Goal: Check status: Check status

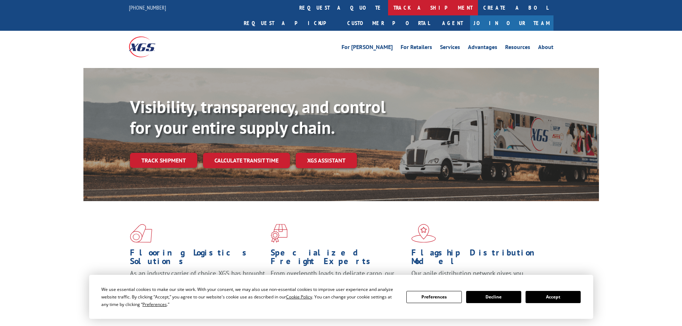
click at [388, 6] on link "track a shipment" at bounding box center [433, 7] width 90 height 15
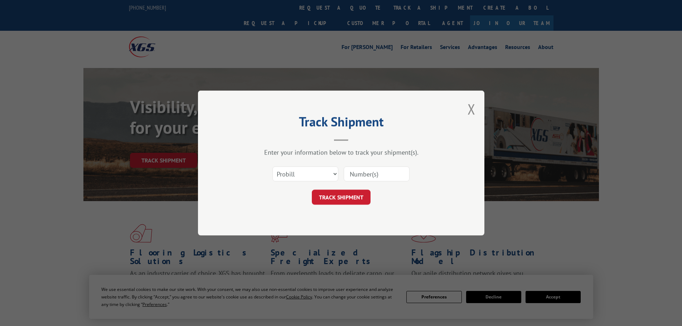
click at [360, 175] on input at bounding box center [377, 173] width 66 height 15
type input "1617153"
click button "TRACK SHIPMENT" at bounding box center [341, 197] width 59 height 15
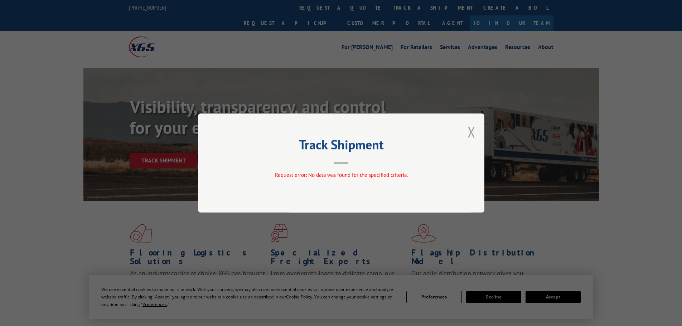
click at [474, 126] on button "Close modal" at bounding box center [471, 131] width 8 height 19
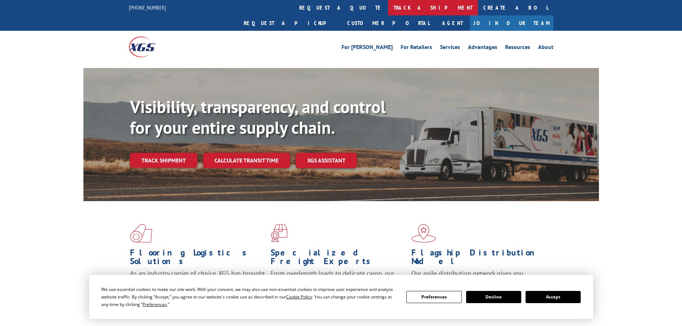
click at [388, 10] on link "track a shipment" at bounding box center [433, 7] width 90 height 15
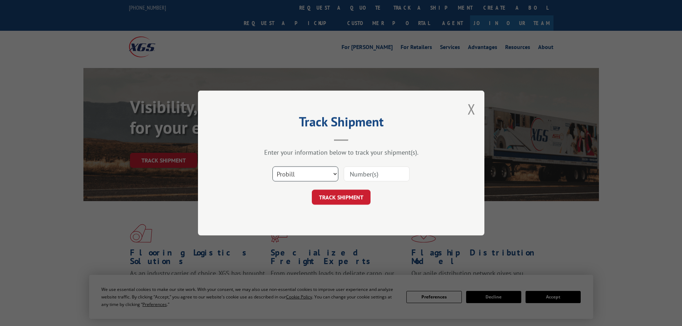
click at [334, 175] on select "Select category... Probill BOL PO" at bounding box center [305, 173] width 66 height 15
select select "bol"
click at [272, 166] on select "Select category... Probill BOL PO" at bounding box center [305, 173] width 66 height 15
click at [376, 177] on input at bounding box center [377, 173] width 66 height 15
type input "16137153"
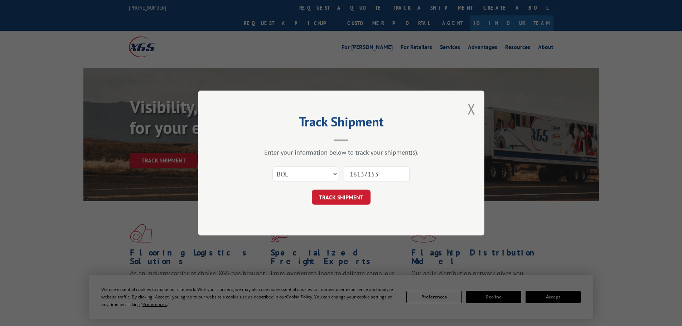
click button "TRACK SHIPMENT" at bounding box center [341, 197] width 59 height 15
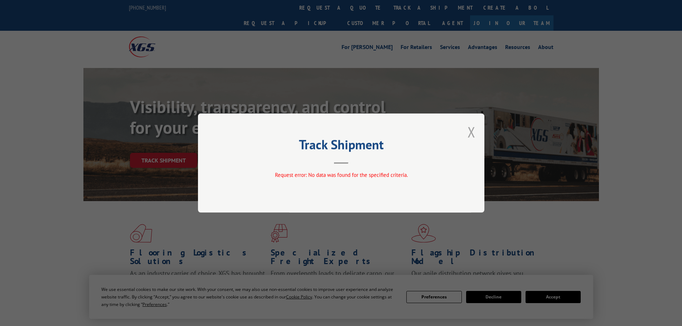
click at [470, 131] on button "Close modal" at bounding box center [471, 131] width 8 height 19
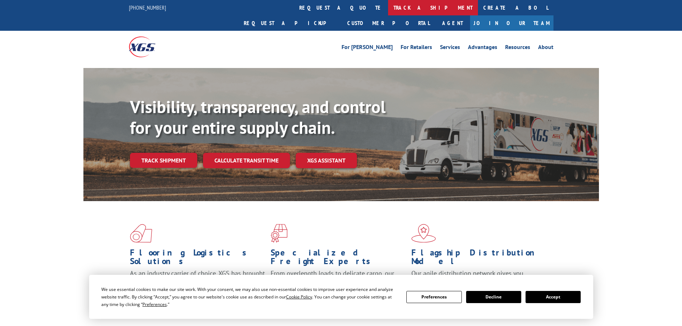
click at [388, 8] on link "track a shipment" at bounding box center [433, 7] width 90 height 15
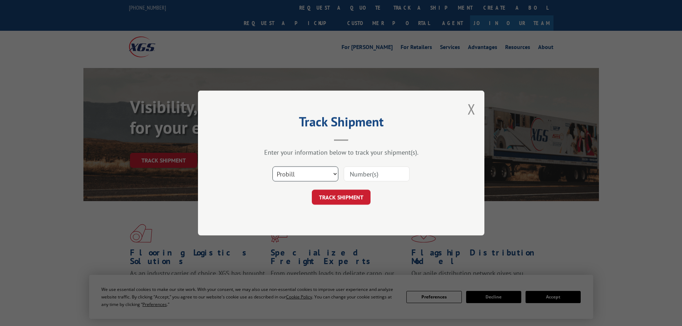
click at [336, 175] on select "Select category... Probill BOL PO" at bounding box center [305, 173] width 66 height 15
select select "bol"
click at [272, 166] on select "Select category... Probill BOL PO" at bounding box center [305, 173] width 66 height 15
click at [360, 176] on input at bounding box center [377, 173] width 66 height 15
type input "16137153"
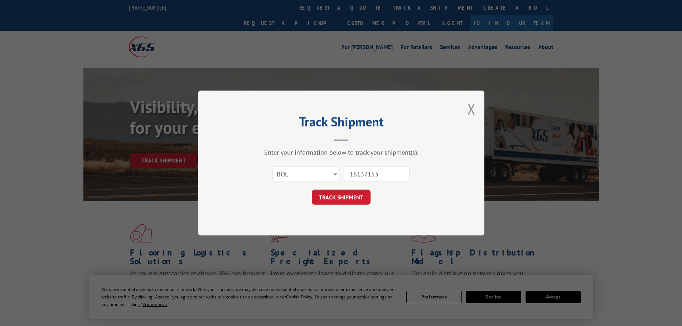
click button "TRACK SHIPMENT" at bounding box center [341, 197] width 59 height 15
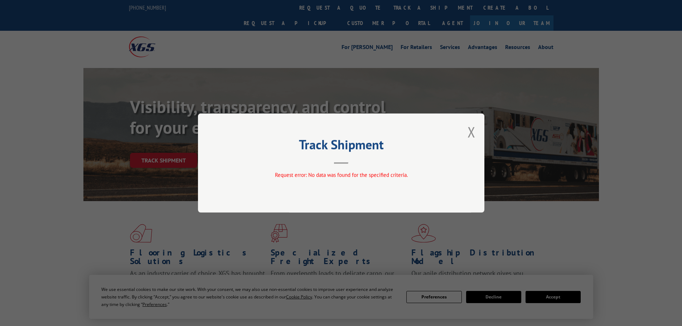
click at [470, 132] on button "Close modal" at bounding box center [471, 131] width 8 height 19
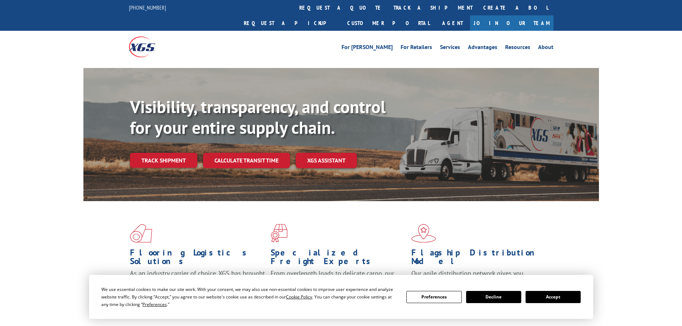
click at [388, 8] on link "track a shipment" at bounding box center [433, 7] width 90 height 15
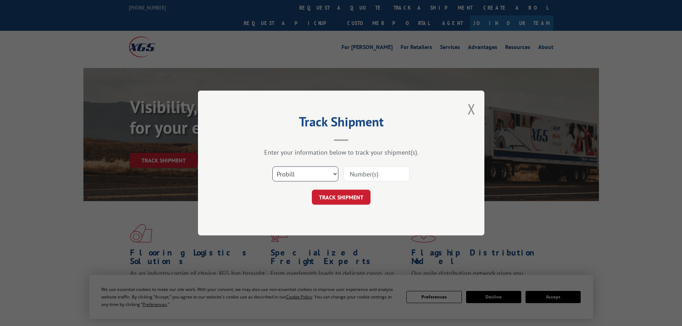
click at [318, 175] on select "Select category... Probill BOL PO" at bounding box center [305, 173] width 66 height 15
select select "bol"
click at [272, 166] on select "Select category... Probill BOL PO" at bounding box center [305, 173] width 66 height 15
click at [370, 179] on input at bounding box center [377, 173] width 66 height 15
type input "16137153"
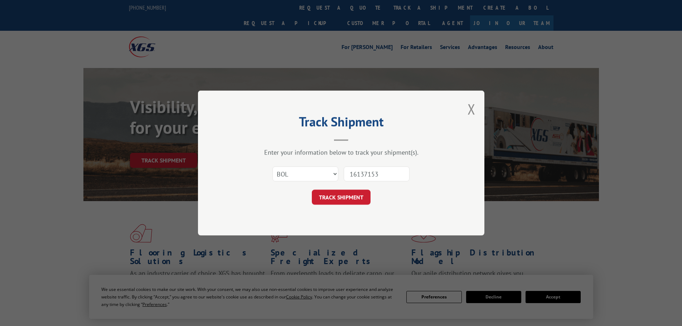
click button "TRACK SHIPMENT" at bounding box center [341, 197] width 59 height 15
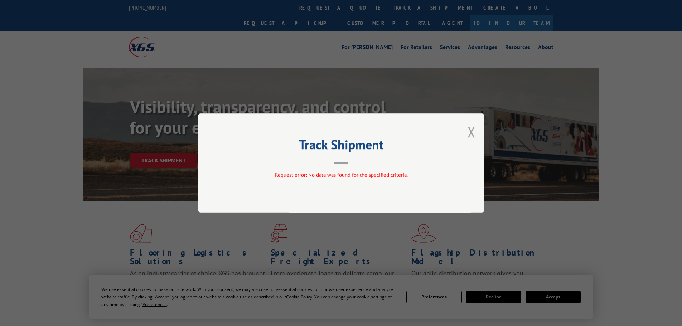
click at [469, 130] on button "Close modal" at bounding box center [471, 131] width 8 height 19
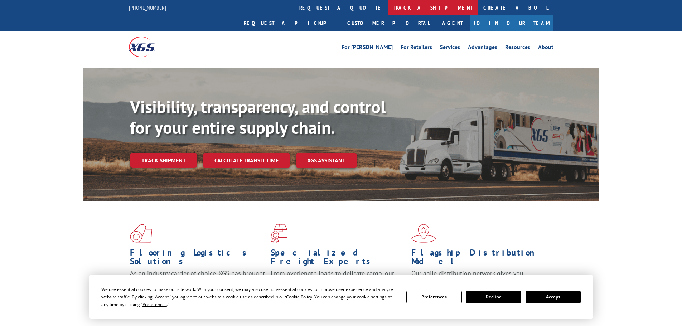
click at [388, 6] on link "track a shipment" at bounding box center [433, 7] width 90 height 15
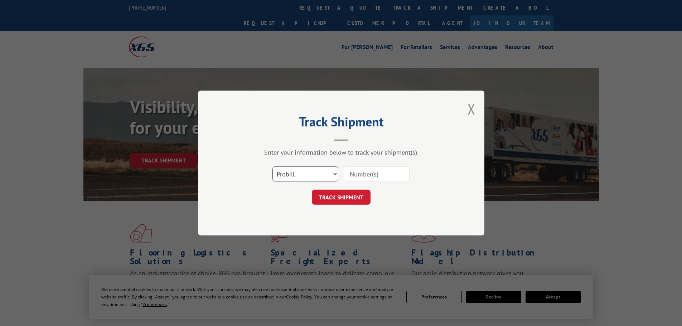
click at [318, 178] on select "Select category... Probill BOL PO" at bounding box center [305, 173] width 66 height 15
select select "po"
click at [272, 166] on select "Select category... Probill BOL PO" at bounding box center [305, 173] width 66 height 15
click at [356, 177] on input at bounding box center [377, 173] width 66 height 15
type input "295921797"
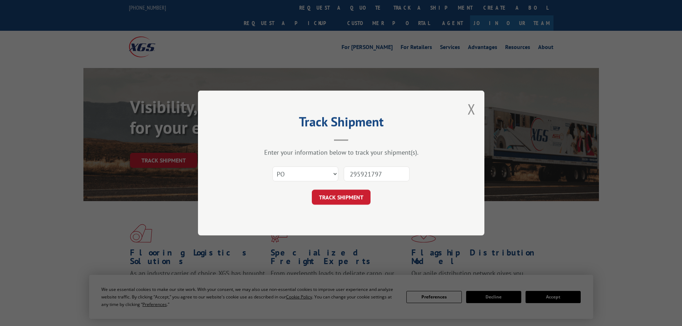
click button "TRACK SHIPMENT" at bounding box center [341, 197] width 59 height 15
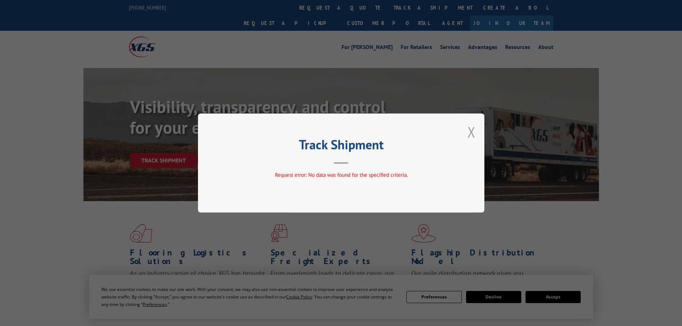
click at [472, 129] on button "Close modal" at bounding box center [471, 131] width 8 height 19
